Goal: Communication & Community: Participate in discussion

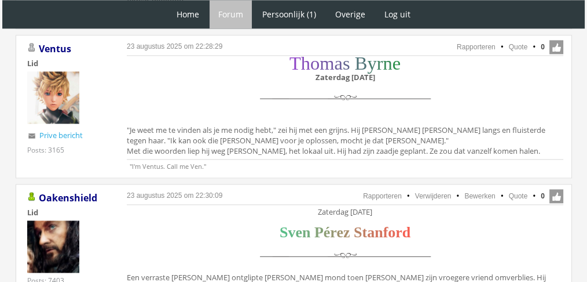
scroll to position [1487, 0]
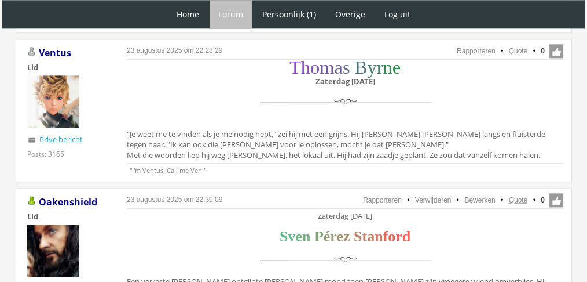
click at [521, 196] on link "Quote" at bounding box center [518, 200] width 19 height 8
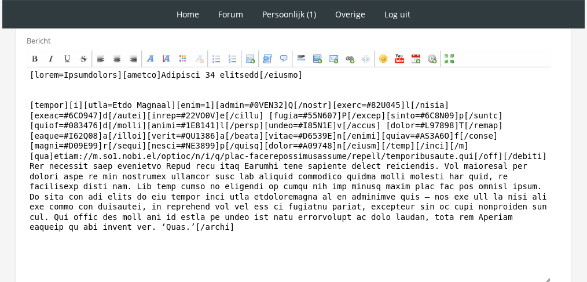
scroll to position [406, 0]
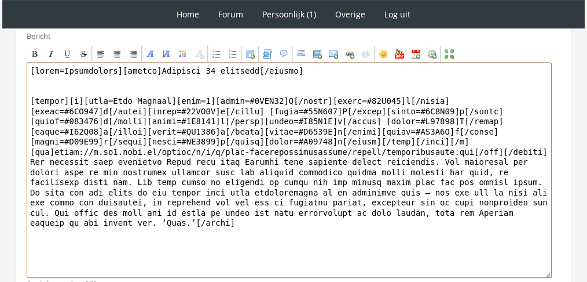
click at [349, 214] on textarea at bounding box center [289, 170] width 525 height 215
click at [349, 214] on textarea "To enrich screen reader interactions, please activate Accessibility in Grammarl…" at bounding box center [289, 170] width 525 height 215
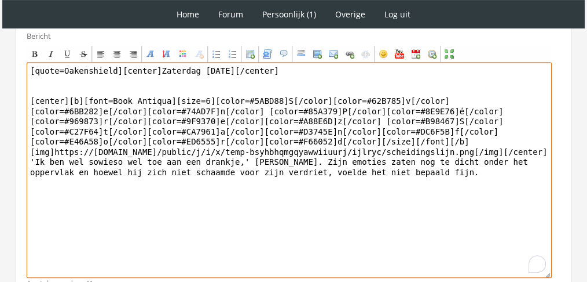
drag, startPoint x: 112, startPoint y: 60, endPoint x: 16, endPoint y: 59, distance: 95.6
click at [16, 59] on div "Bericht Bold Italic Underline Strikethrough Align left Center Align right Font …" at bounding box center [294, 159] width 556 height 273
click at [512, 119] on textarea "[center]Zaterdag 27 november[/center] [center][b][font=Book Antiqua][size=6][co…" at bounding box center [289, 170] width 525 height 215
click at [468, 180] on textarea "[center]Zaterdag 27 november[/center] [center][b][font=Book Antiqua][size=6][co…" at bounding box center [289, 170] width 525 height 215
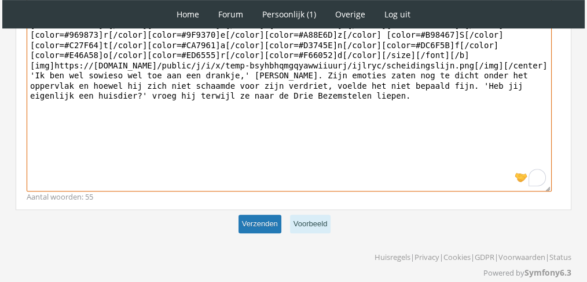
type textarea "[center]Zaterdag 27 november[/center] [center][b][font=Book Antiqua][size=6][co…"
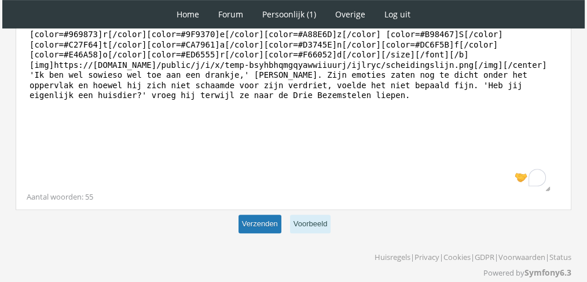
scroll to position [491, 0]
click at [276, 215] on button "Verzenden" at bounding box center [260, 224] width 43 height 19
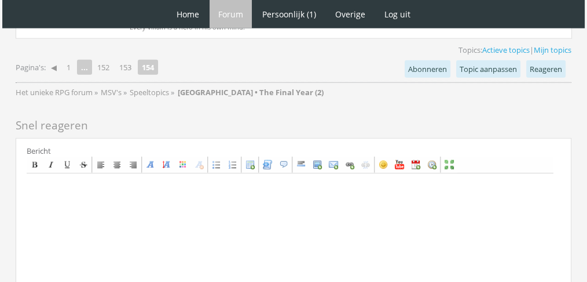
scroll to position [2916, 0]
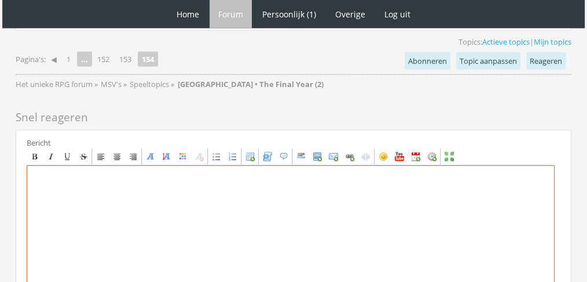
click at [300, 165] on textarea "To enrich screen reader interactions, please activate Accessibility in Grammarl…" at bounding box center [291, 272] width 528 height 215
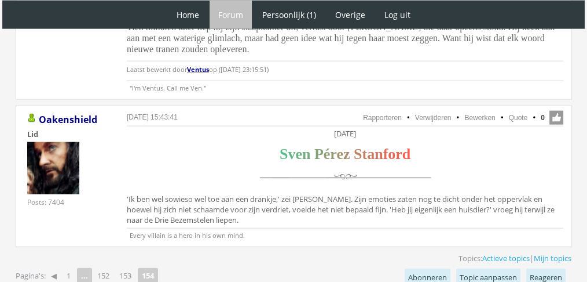
scroll to position [2658, 0]
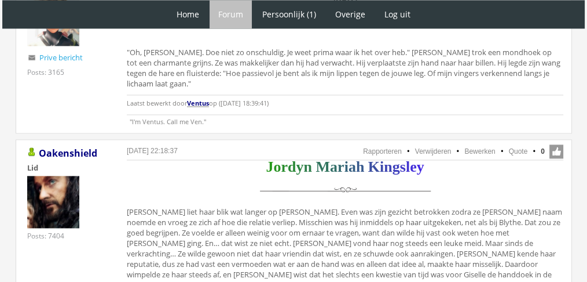
scroll to position [1759, 0]
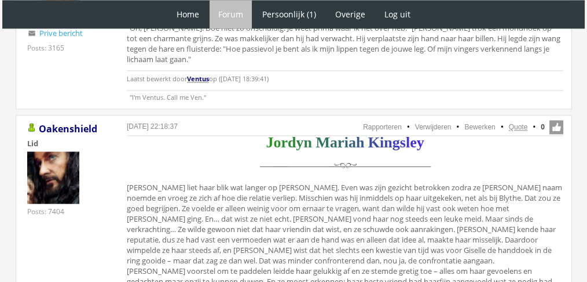
click at [516, 123] on link "Quote" at bounding box center [518, 127] width 19 height 8
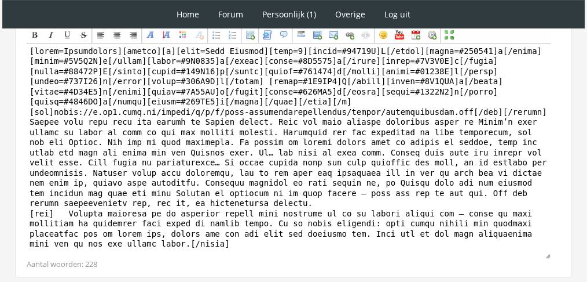
scroll to position [445, 0]
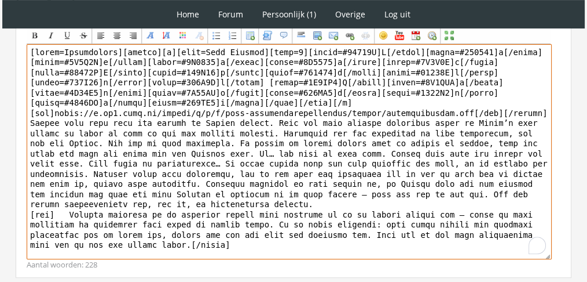
drag, startPoint x: 79, startPoint y: 232, endPoint x: 27, endPoint y: 115, distance: 127.9
click at [27, 115] on textarea "To enrich screen reader interactions, please activate Accessibility in Grammarl…" at bounding box center [289, 151] width 525 height 215
click at [38, 129] on textarea "To enrich screen reader interactions, please activate Accessibility in Grammarl…" at bounding box center [289, 151] width 525 height 215
drag, startPoint x: 28, startPoint y: 118, endPoint x: 82, endPoint y: 232, distance: 126.7
click at [82, 232] on textarea "To enrich screen reader interactions, please activate Accessibility in Grammarl…" at bounding box center [289, 151] width 525 height 215
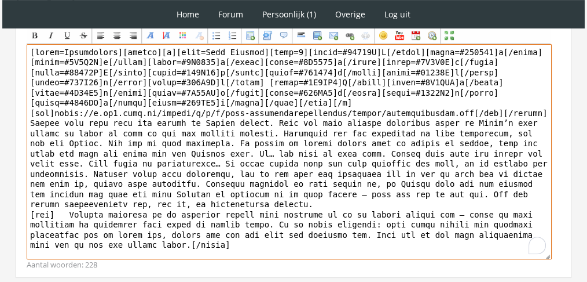
paste textarea "trok [PERSON_NAME] in een innige omhelzing. De tranen prikten in haar [MEDICAL_…"
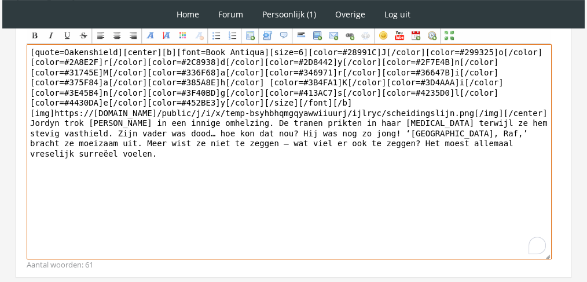
drag, startPoint x: 110, startPoint y: 48, endPoint x: 0, endPoint y: 41, distance: 110.3
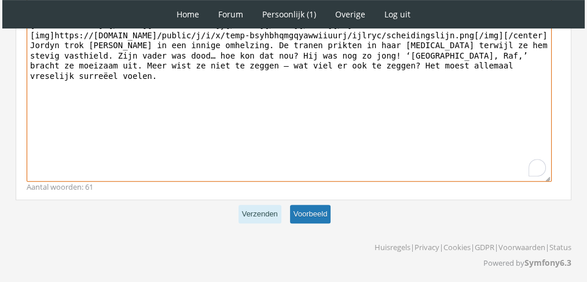
type textarea "[center][b][font=Book Antiqua][size=6][color=#28991C]J[/color][color=#299325]o[…"
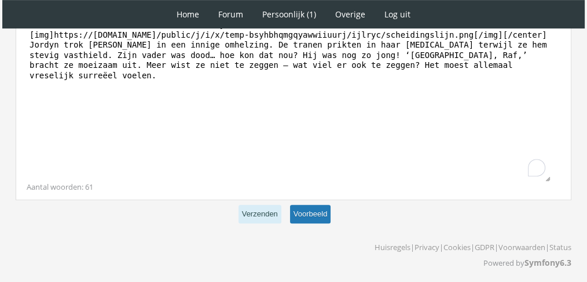
scroll to position [523, 0]
click at [304, 212] on button "Voorbeeld" at bounding box center [310, 214] width 41 height 19
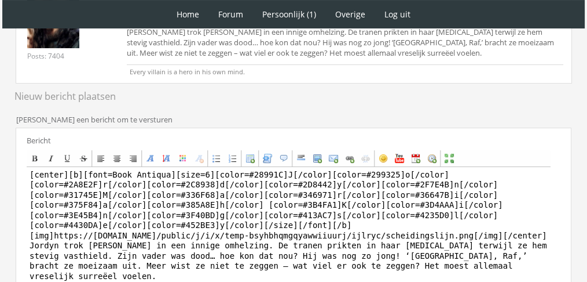
scroll to position [418, 0]
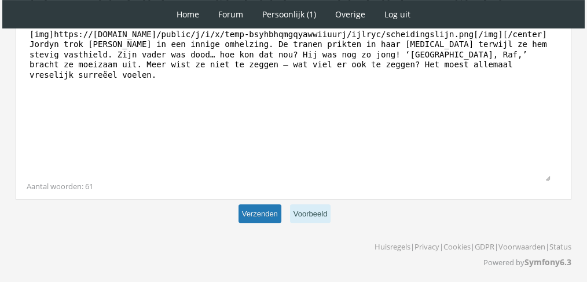
click at [269, 205] on button "Verzenden" at bounding box center [260, 213] width 43 height 19
